Goal: Information Seeking & Learning: Learn about a topic

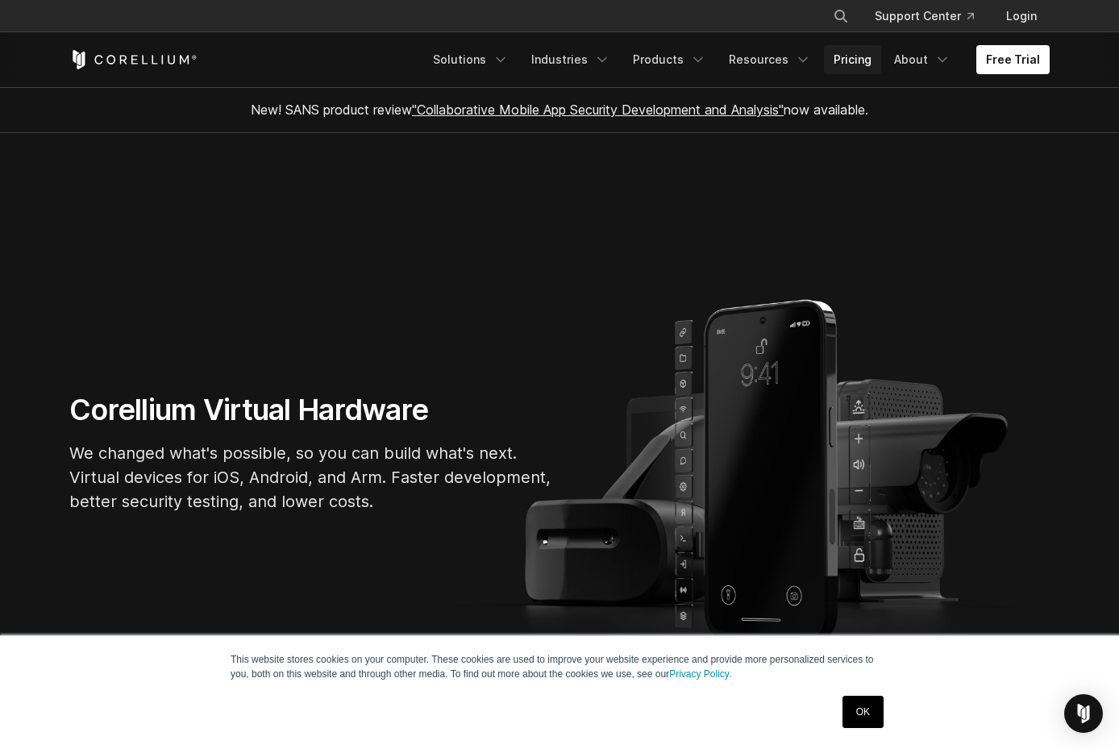
click at [853, 61] on link "Pricing" at bounding box center [852, 59] width 57 height 29
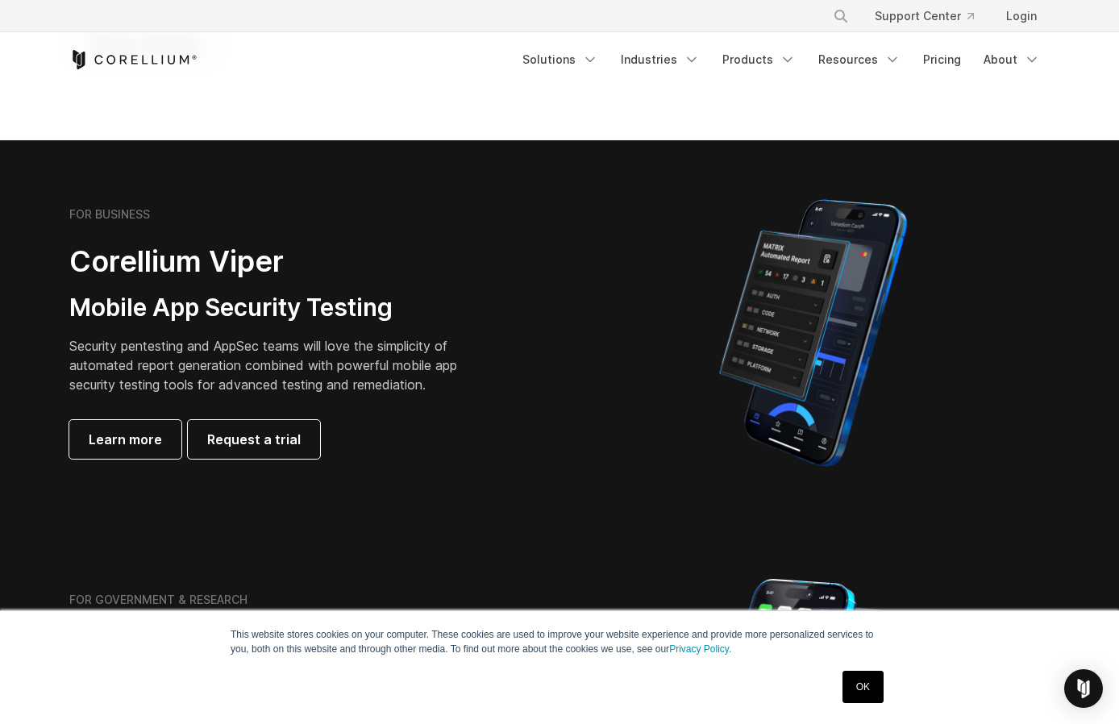
scroll to position [1038, 0]
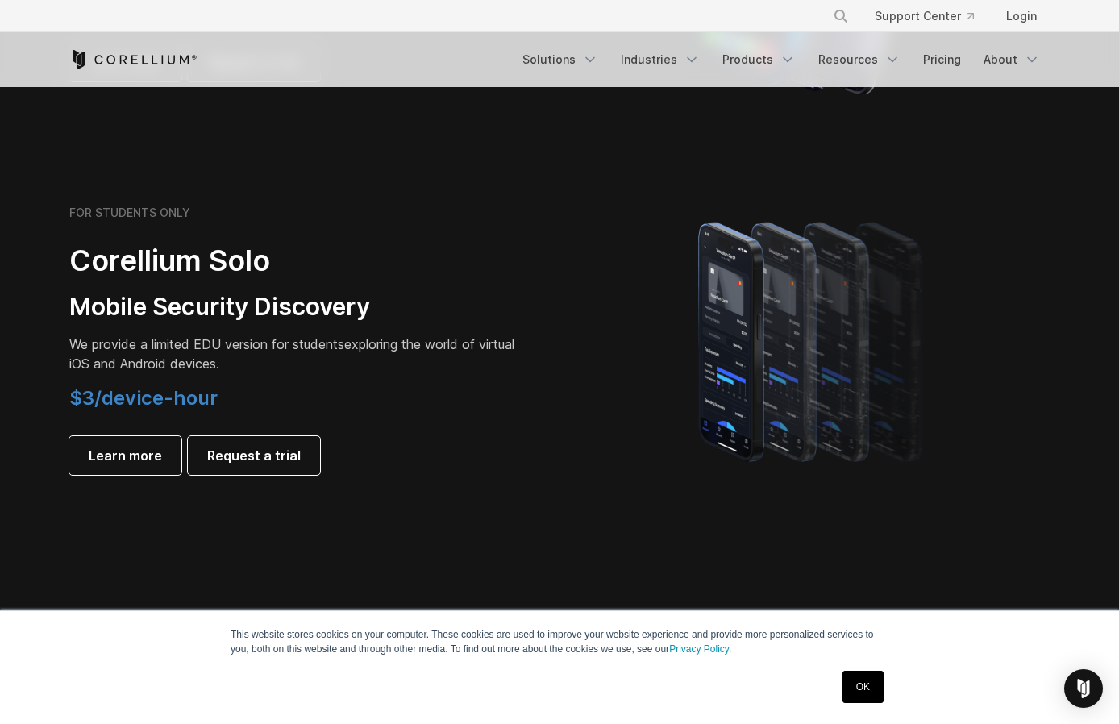
click at [563, 186] on section "FOR STUDENTS ONLY Corellium Solo Mobile Security Discovery We provide a limited…" at bounding box center [559, 339] width 1119 height 385
click at [774, 59] on link "Products" at bounding box center [758, 59] width 93 height 29
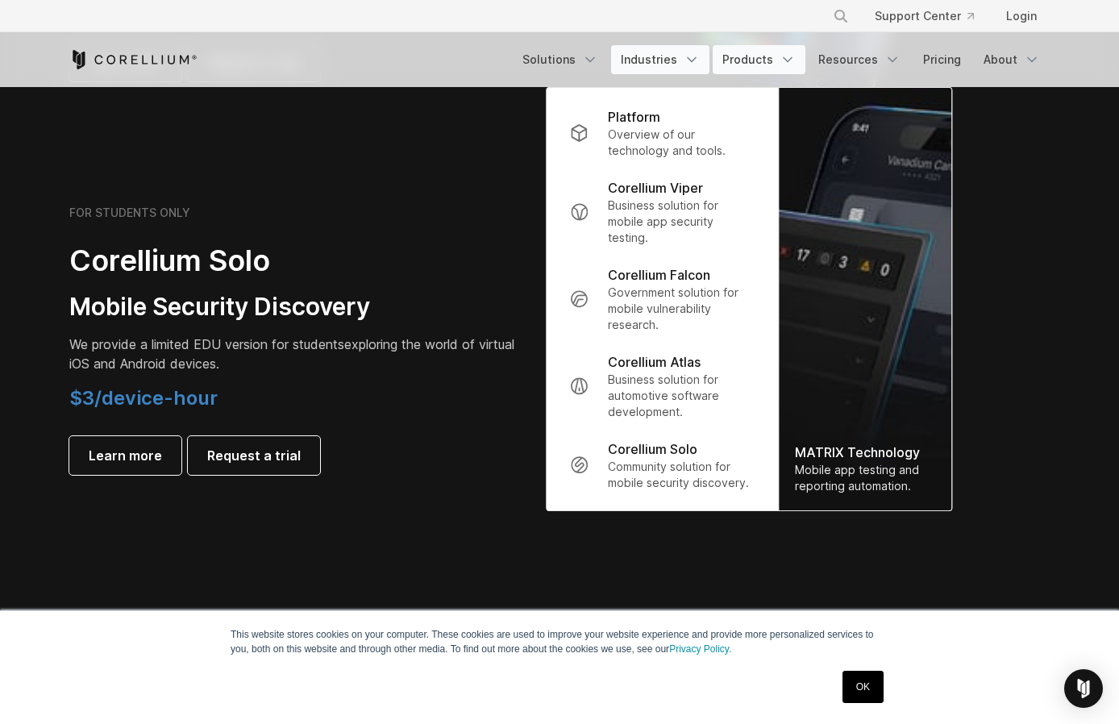
click at [691, 61] on icon "Navigation Menu" at bounding box center [691, 60] width 16 height 16
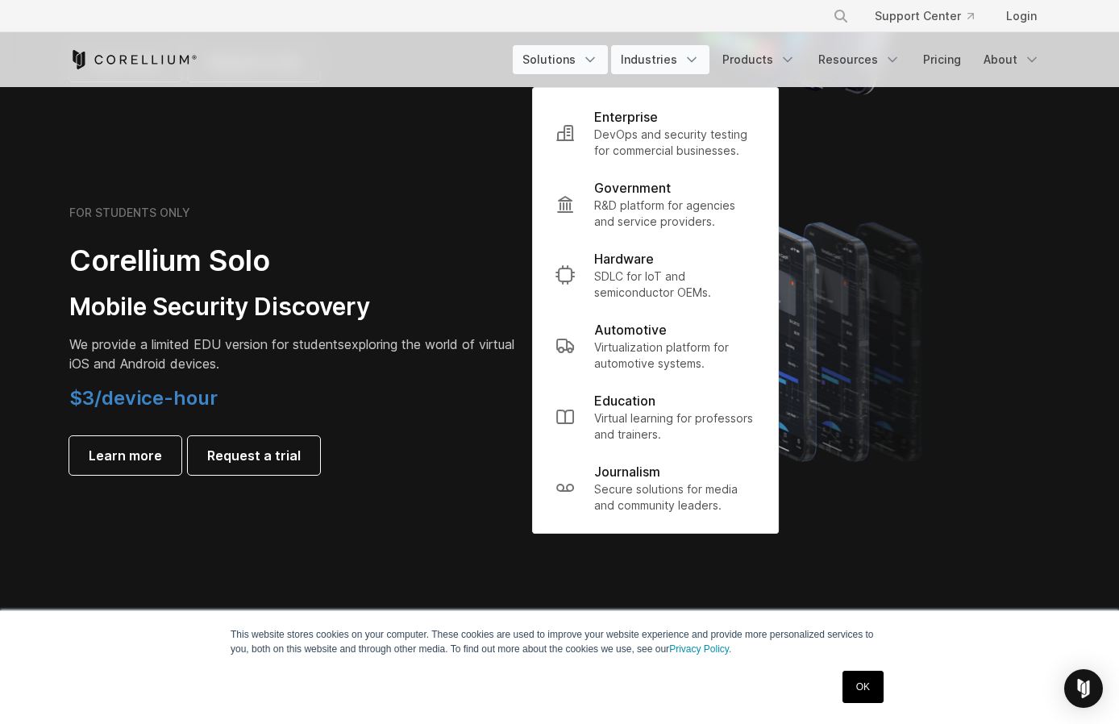
click at [578, 67] on link "Solutions" at bounding box center [560, 59] width 95 height 29
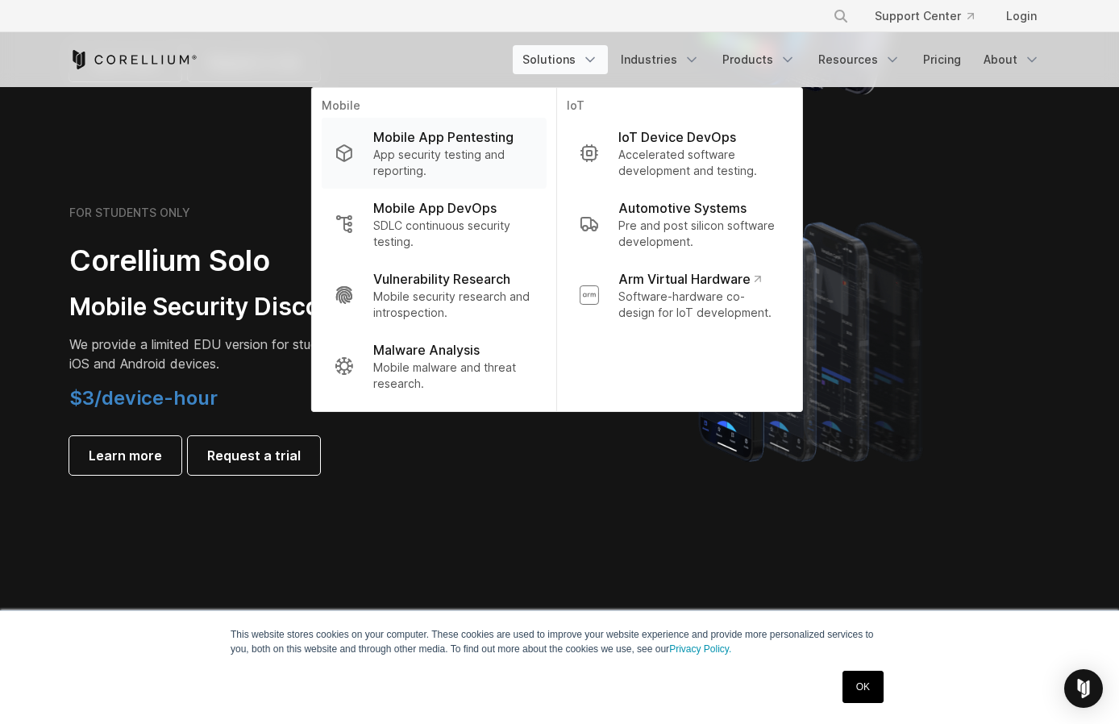
click at [438, 147] on p "App security testing and reporting." at bounding box center [453, 163] width 160 height 32
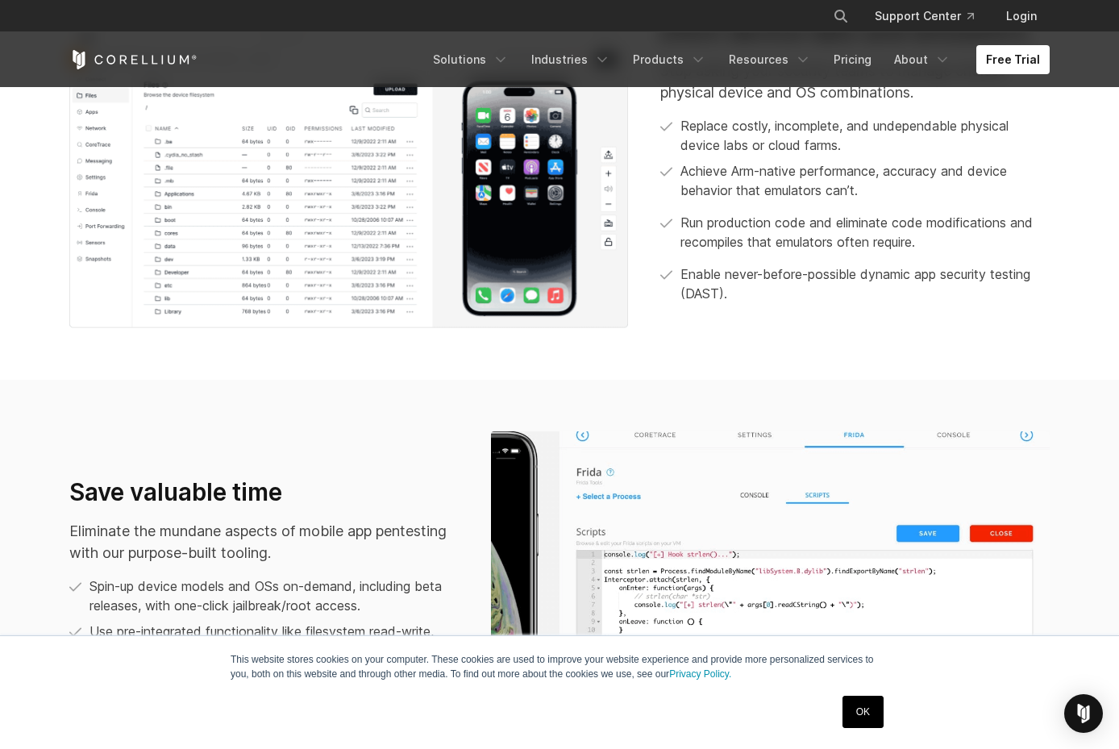
scroll to position [366, 0]
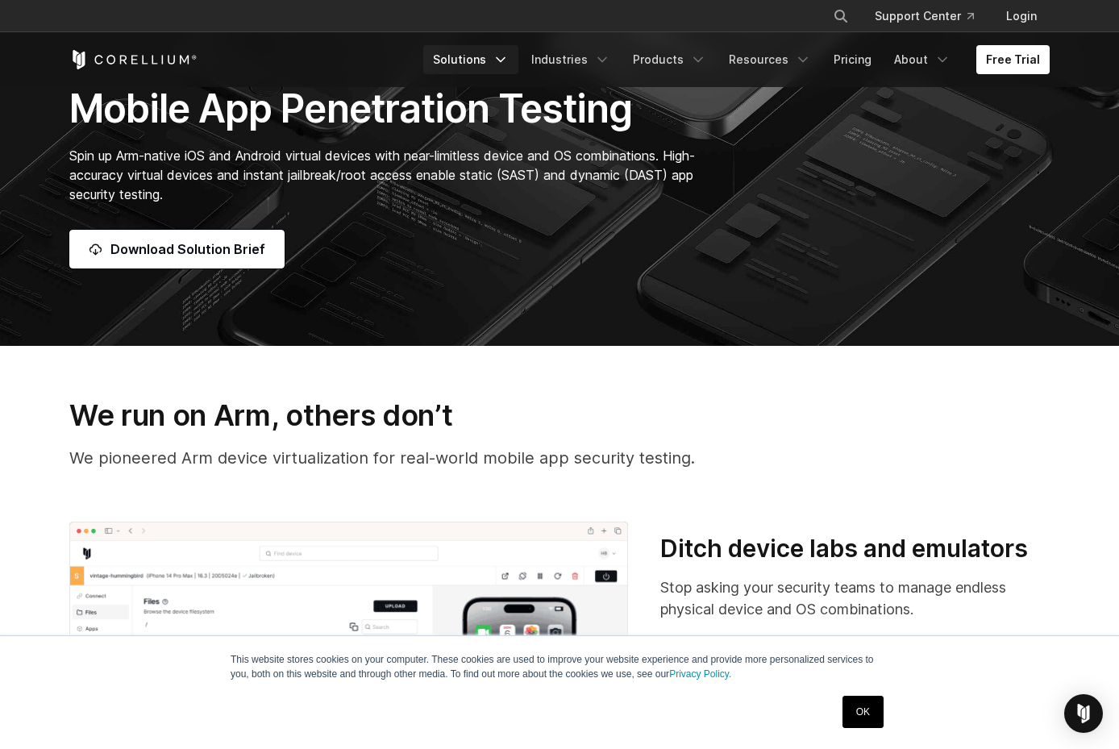
click at [509, 65] on icon "Navigation Menu" at bounding box center [500, 60] width 16 height 16
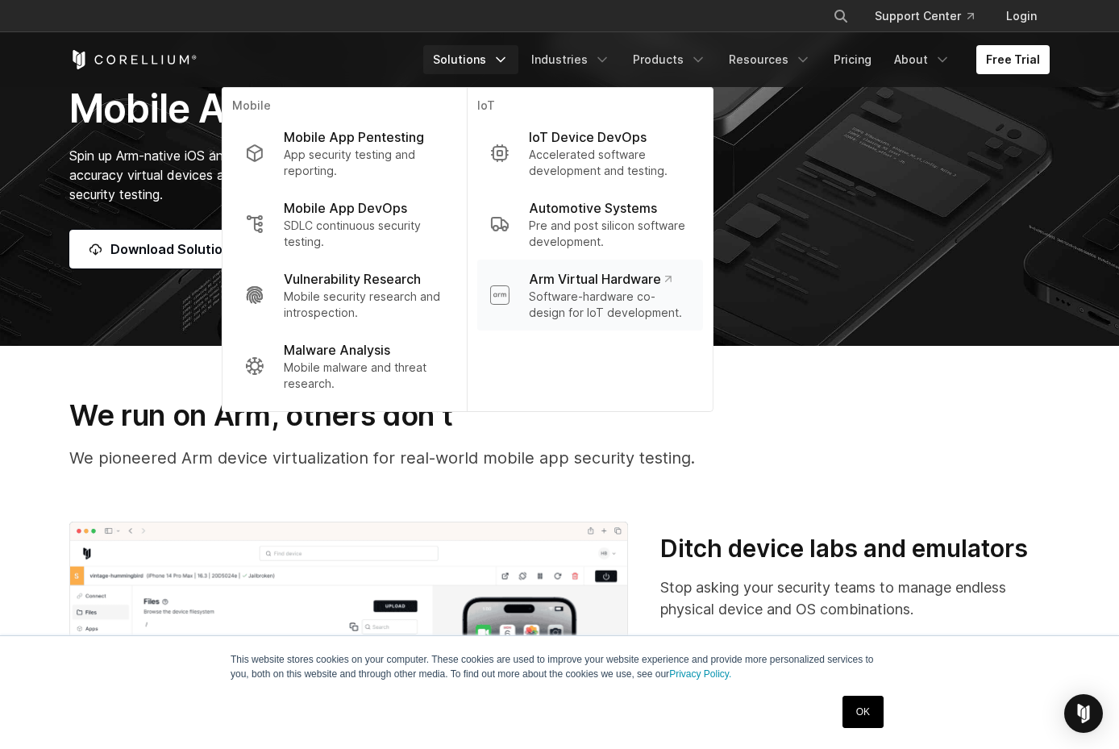
click at [664, 297] on p "Software-hardware co-design for IoT development." at bounding box center [609, 305] width 161 height 32
